Goal: Transaction & Acquisition: Purchase product/service

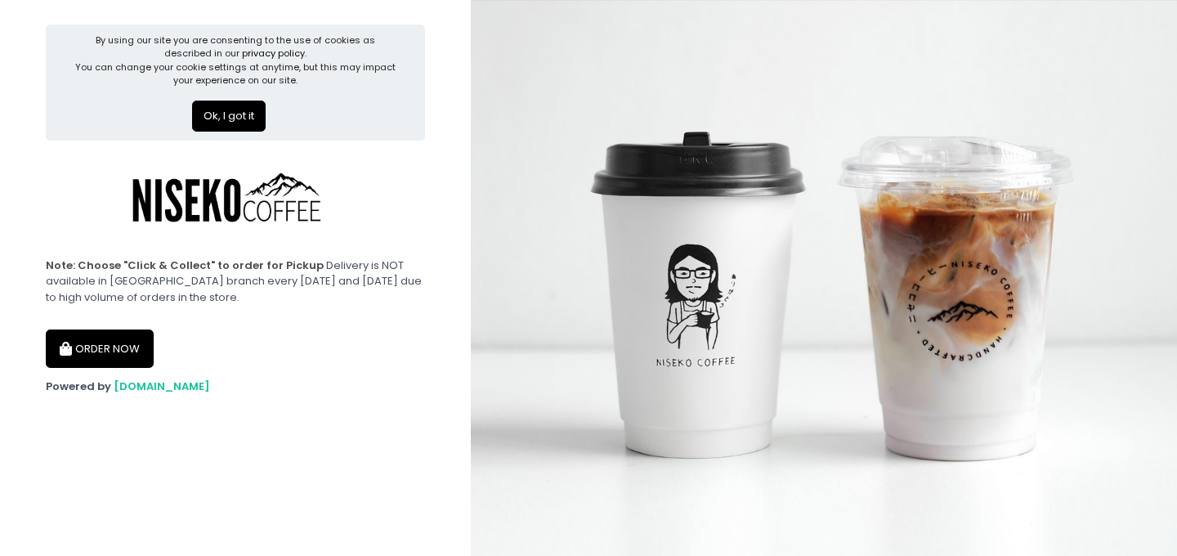
click at [226, 122] on button "Ok, I got it" at bounding box center [229, 116] width 74 height 31
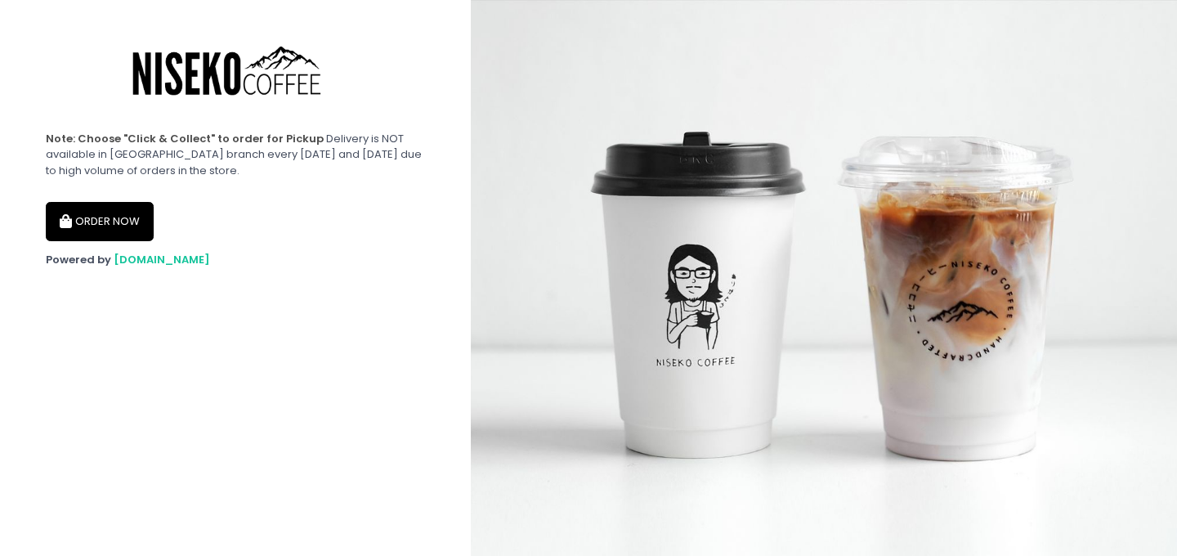
click at [92, 227] on button "ORDER NOW" at bounding box center [100, 221] width 108 height 39
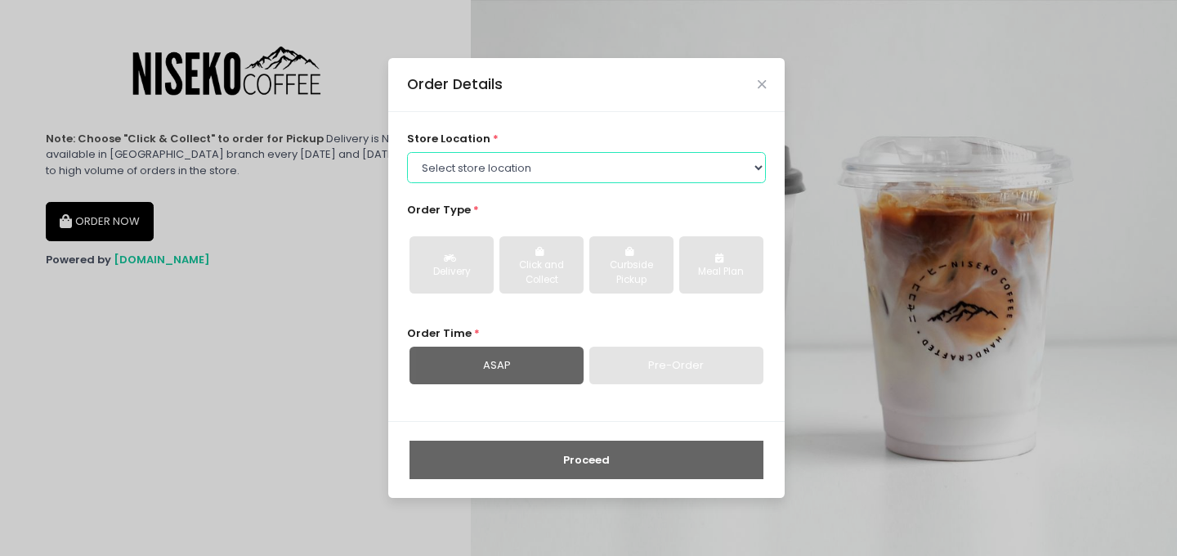
click at [598, 162] on select "Select store location [GEOGRAPHIC_DATA] [GEOGRAPHIC_DATA] Niseko Coffee [GEOGRA…" at bounding box center [587, 167] width 360 height 31
select select "645a039fd957f8b56cab6e88"
click at [407, 152] on select "Select store location [GEOGRAPHIC_DATA] [GEOGRAPHIC_DATA] Niseko Coffee [GEOGRA…" at bounding box center [587, 167] width 360 height 31
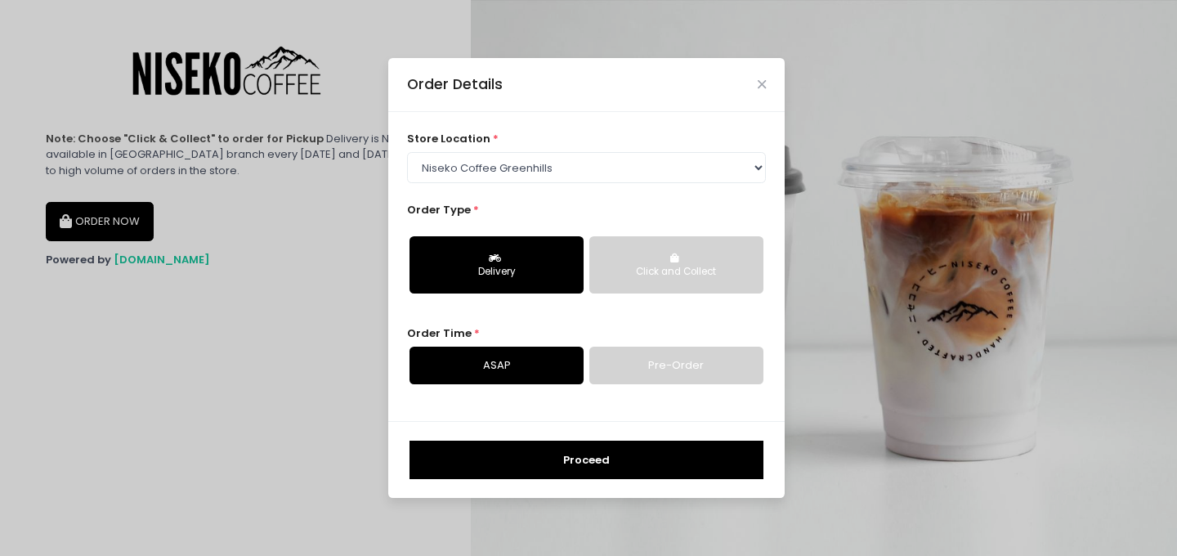
click at [548, 278] on div "Delivery" at bounding box center [496, 272] width 151 height 15
click at [606, 456] on button "Proceed" at bounding box center [587, 460] width 354 height 39
